Goal: Task Accomplishment & Management: Manage account settings

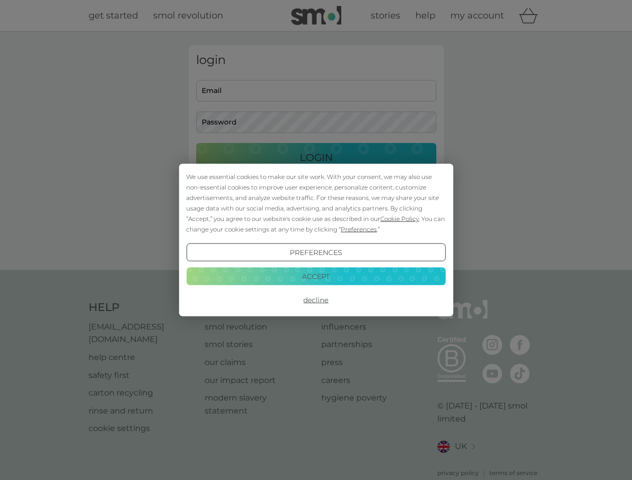
click at [400, 219] on span "Cookie Policy" at bounding box center [399, 219] width 39 height 8
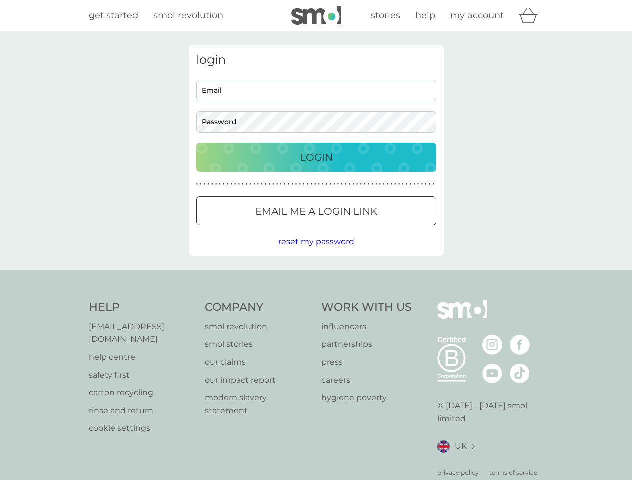
click at [358, 229] on div "login Email Password Login ● ● ● ● ● ● ● ● ● ● ● ● ● ● ● ● ● ● ● ● ● ● ● ● ● ● …" at bounding box center [316, 151] width 255 height 211
click at [316, 253] on div "login Email Password Login ● ● ● ● ● ● ● ● ● ● ● ● ● ● ● ● ● ● ● ● ● ● ● ● ● ● …" at bounding box center [316, 151] width 255 height 211
click at [316, 300] on div "Help [EMAIL_ADDRESS][DOMAIN_NAME] help centre safety first carton recycling rin…" at bounding box center [316, 389] width 455 height 178
click at [316, 276] on div "Help [EMAIL_ADDRESS][DOMAIN_NAME] help centre safety first carton recycling rin…" at bounding box center [316, 389] width 632 height 238
